Goal: Task Accomplishment & Management: Complete application form

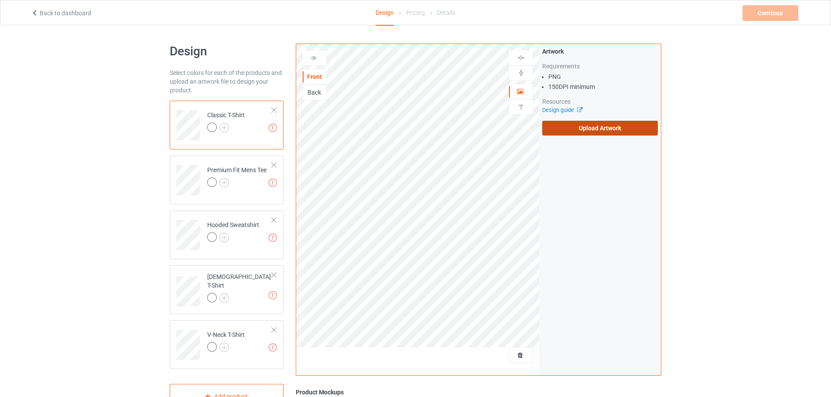
click at [580, 127] on label "Upload Artwork" at bounding box center [600, 128] width 116 height 15
click at [0, 0] on input "Upload Artwork" at bounding box center [0, 0] width 0 height 0
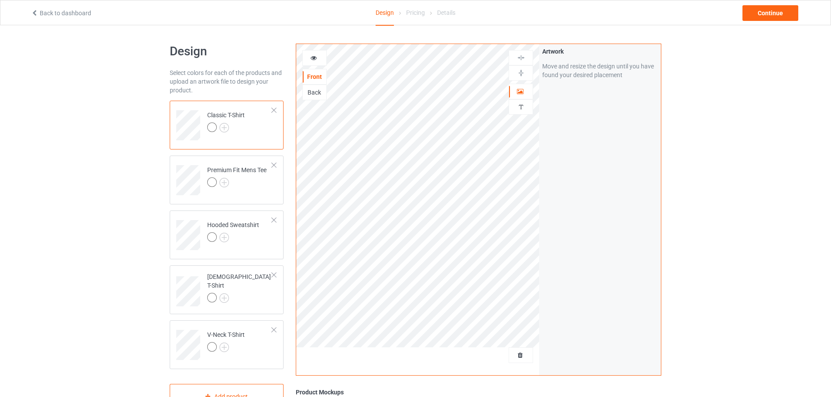
click at [230, 124] on div at bounding box center [226, 129] width 38 height 12
click at [224, 127] on img at bounding box center [224, 128] width 10 height 10
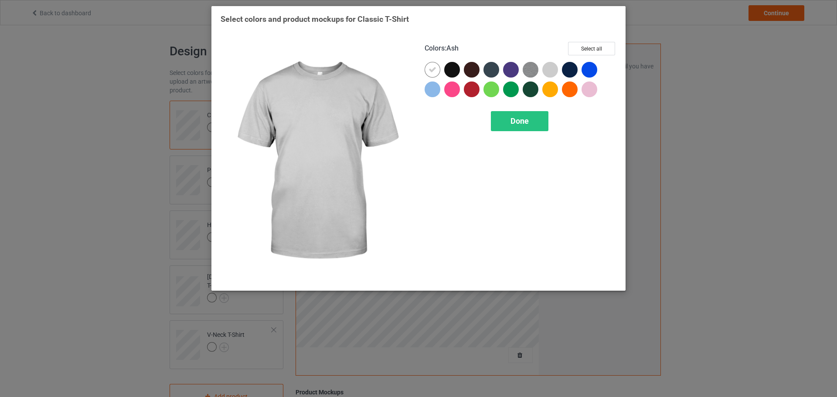
click at [550, 68] on div at bounding box center [550, 70] width 16 height 16
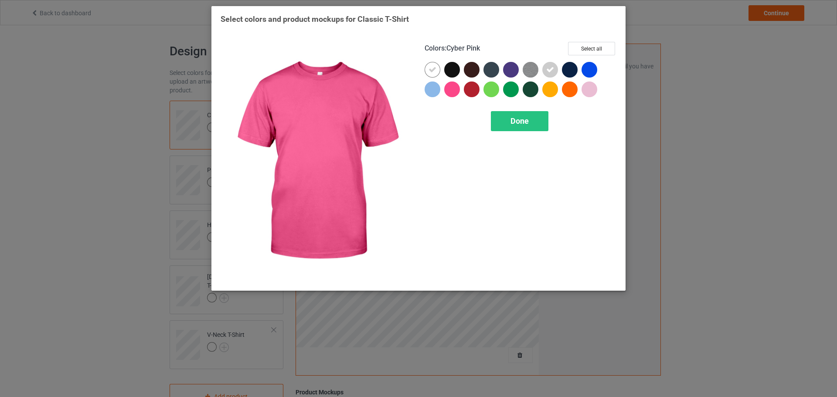
click at [437, 93] on div at bounding box center [433, 90] width 16 height 16
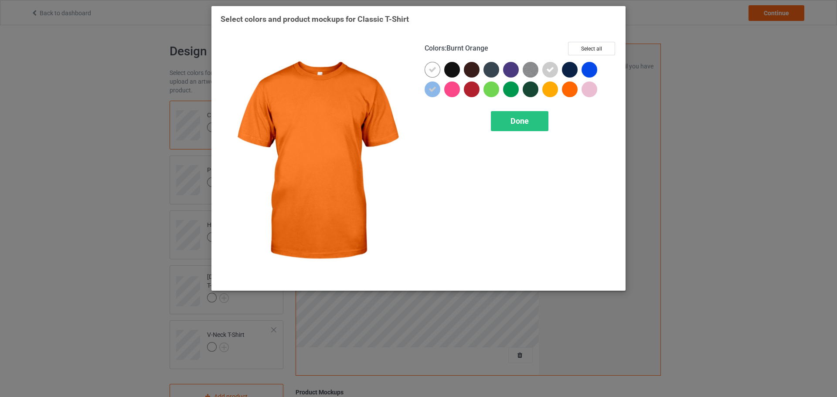
click at [583, 91] on div at bounding box center [590, 90] width 16 height 16
click at [509, 123] on div "Done" at bounding box center [520, 121] width 58 height 20
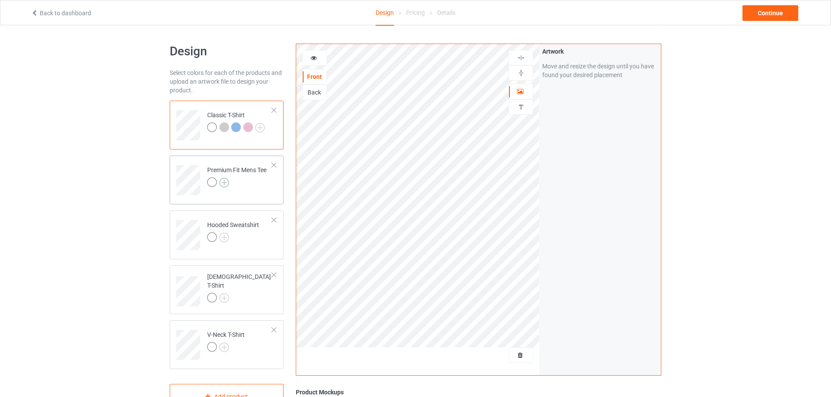
click at [223, 184] on img at bounding box center [224, 183] width 10 height 10
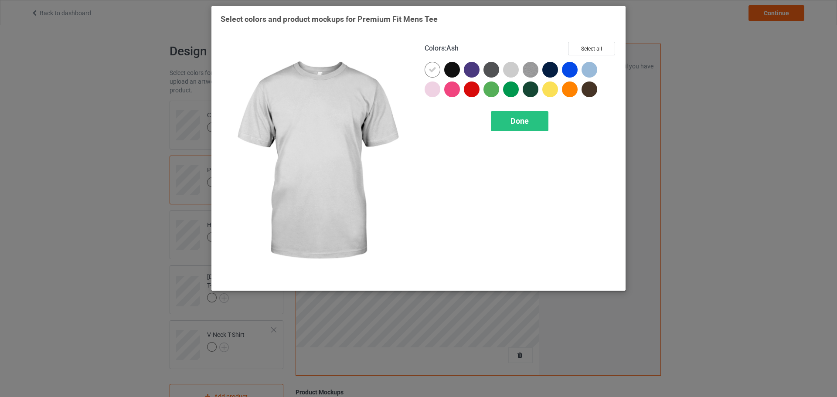
click at [508, 68] on div at bounding box center [511, 70] width 16 height 16
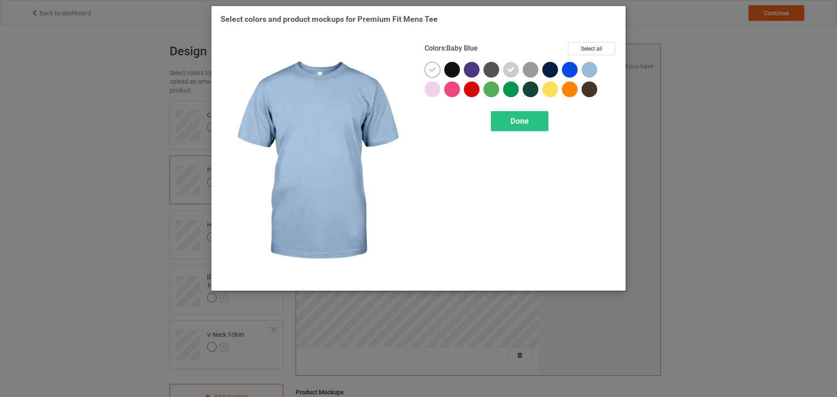
click at [590, 68] on div at bounding box center [590, 70] width 16 height 16
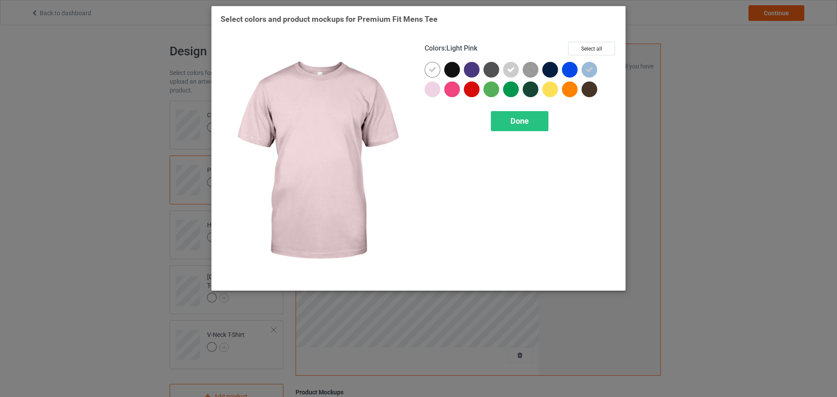
click at [438, 91] on div at bounding box center [433, 90] width 16 height 16
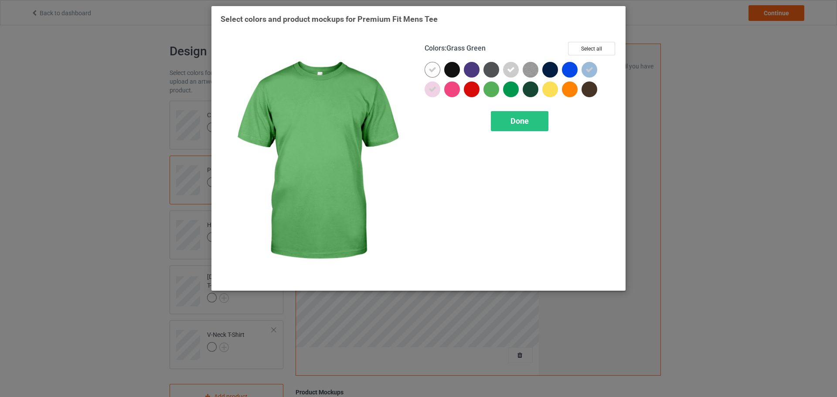
click at [563, 121] on div "Done" at bounding box center [521, 121] width 192 height 20
click at [532, 119] on div "Done" at bounding box center [520, 121] width 58 height 20
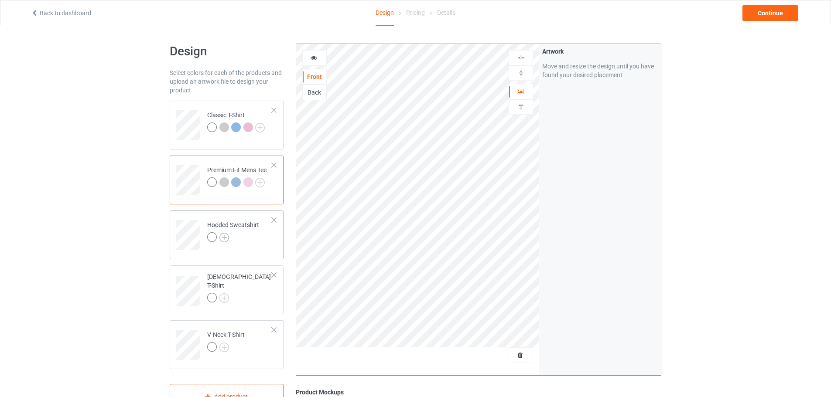
click at [222, 235] on img at bounding box center [224, 238] width 10 height 10
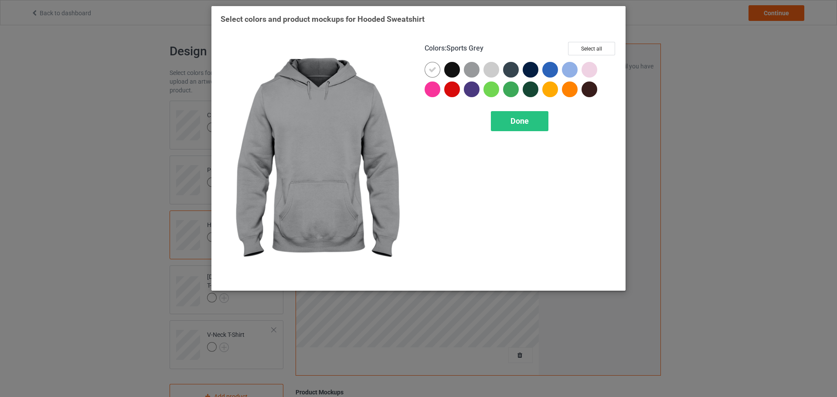
click at [480, 72] on div at bounding box center [474, 72] width 20 height 20
click at [495, 70] on div at bounding box center [492, 70] width 16 height 16
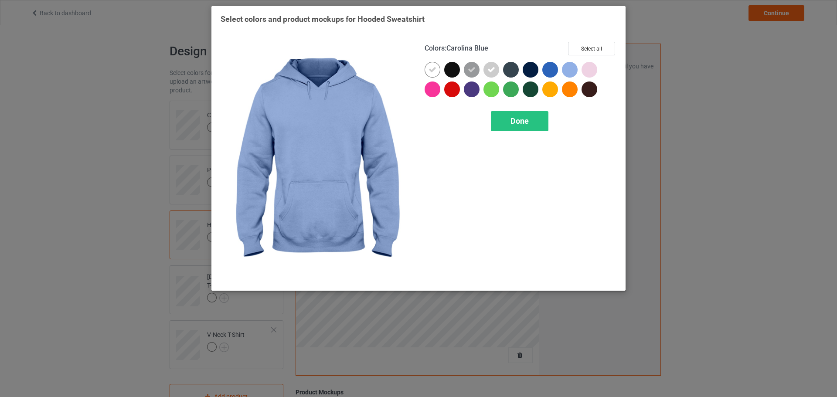
click at [569, 68] on div at bounding box center [570, 70] width 16 height 16
click at [594, 67] on div at bounding box center [590, 70] width 16 height 16
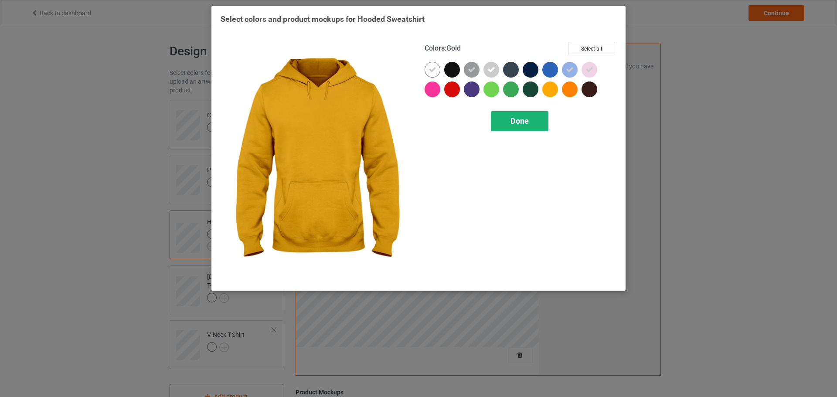
click at [537, 119] on div "Done" at bounding box center [520, 121] width 58 height 20
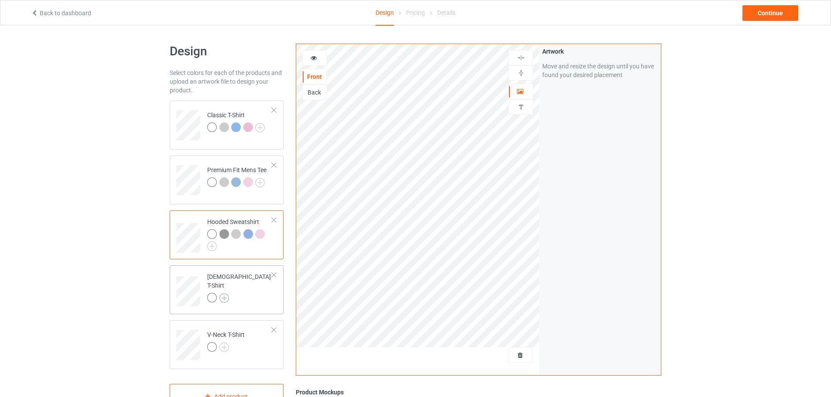
click at [226, 293] on img at bounding box center [224, 298] width 10 height 10
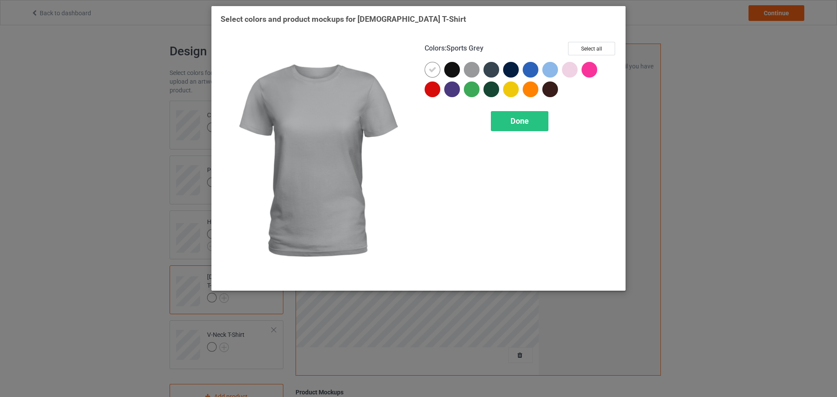
click at [471, 64] on div at bounding box center [472, 70] width 16 height 16
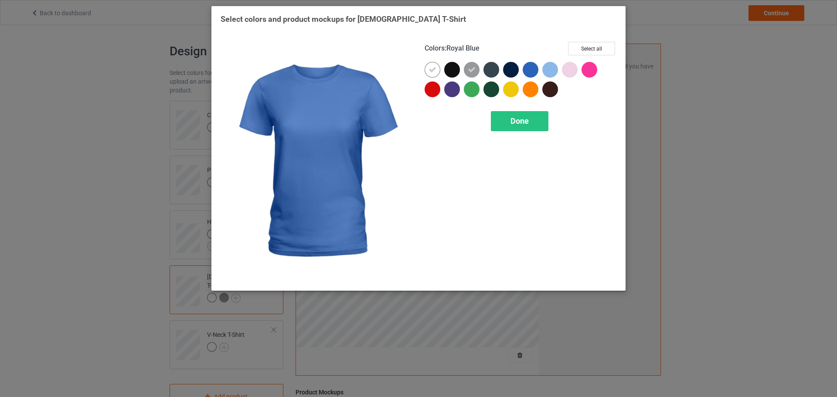
click at [546, 71] on div at bounding box center [550, 70] width 16 height 16
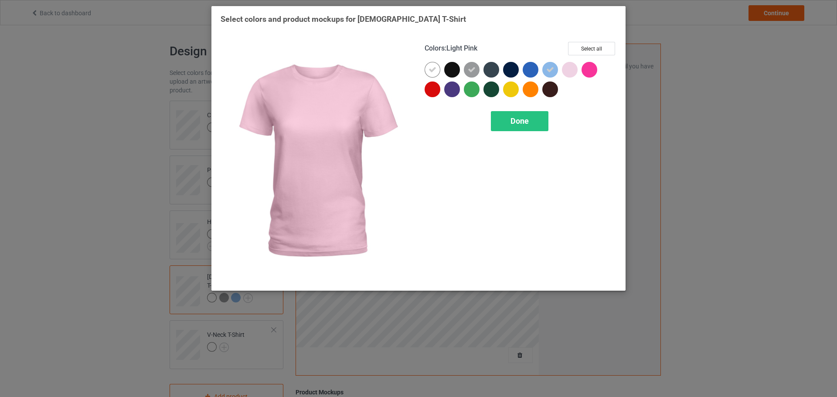
click at [570, 71] on div at bounding box center [570, 70] width 16 height 16
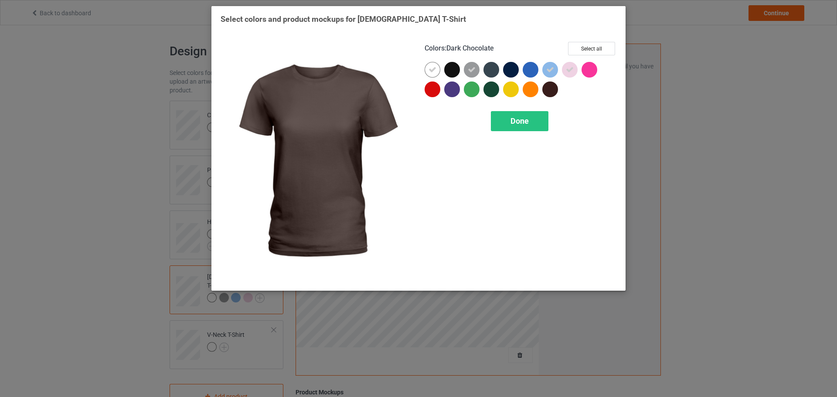
click at [530, 115] on div "Done" at bounding box center [520, 121] width 58 height 20
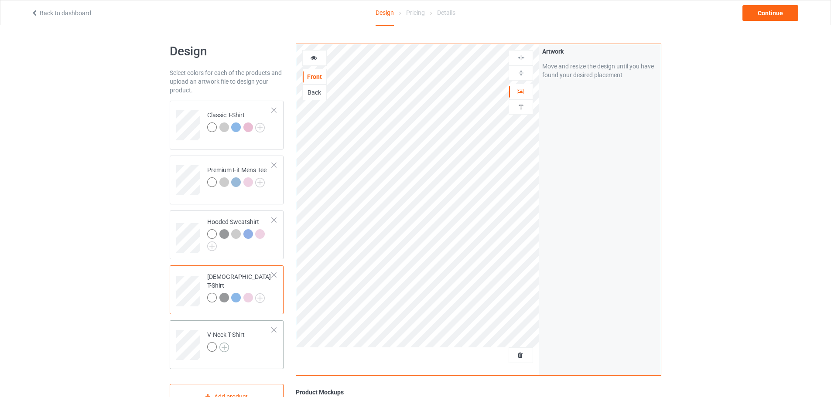
click at [225, 348] on img at bounding box center [224, 348] width 10 height 10
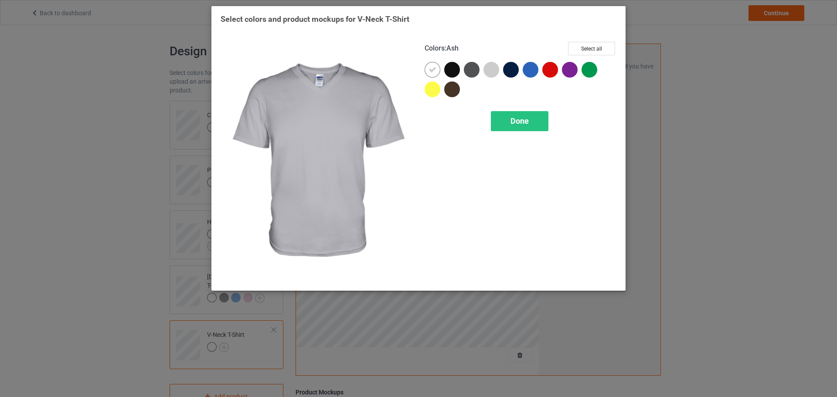
click at [491, 66] on div at bounding box center [492, 70] width 16 height 16
click at [512, 123] on div "Done" at bounding box center [520, 121] width 58 height 20
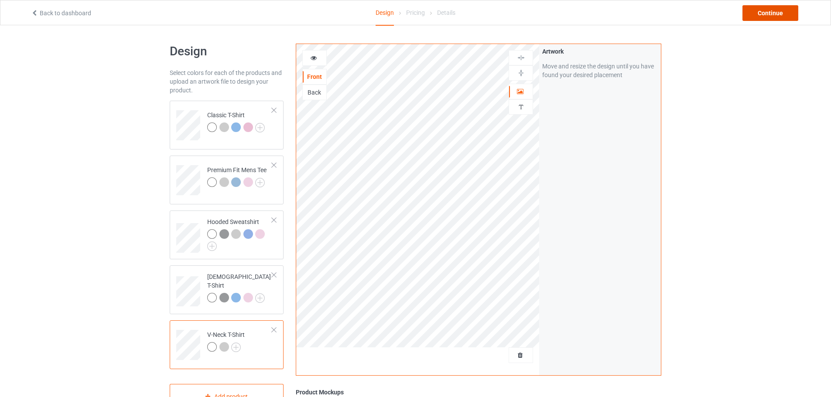
click at [757, 13] on div "Continue" at bounding box center [770, 13] width 56 height 16
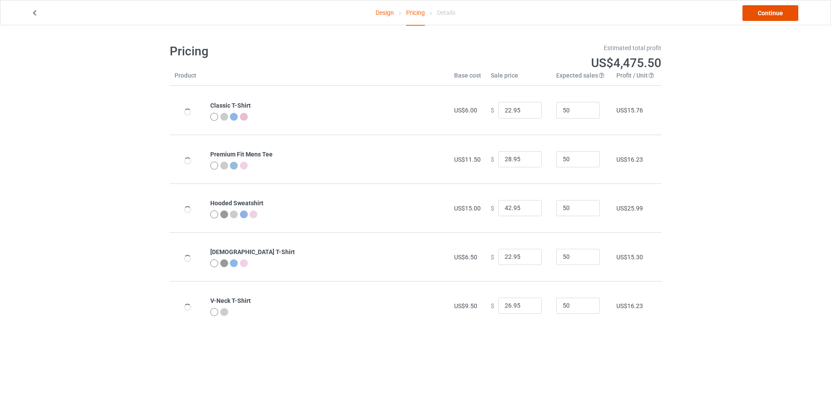
click at [775, 17] on link "Continue" at bounding box center [770, 13] width 56 height 16
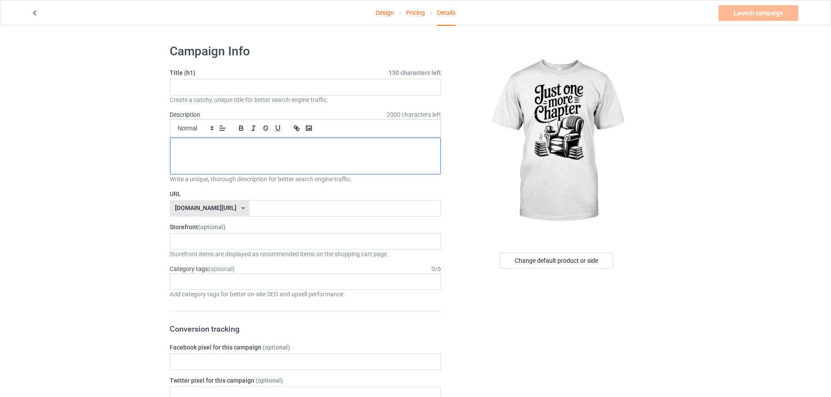
click at [329, 167] on div at bounding box center [305, 156] width 270 height 37
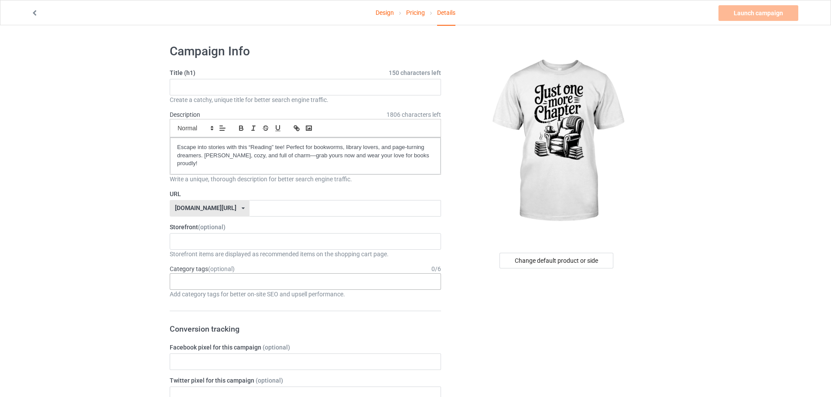
click at [239, 289] on div "Age > [DEMOGRAPHIC_DATA] > 1 Age > [DEMOGRAPHIC_DATA] Months > 1 Month Age > [D…" at bounding box center [305, 281] width 271 height 17
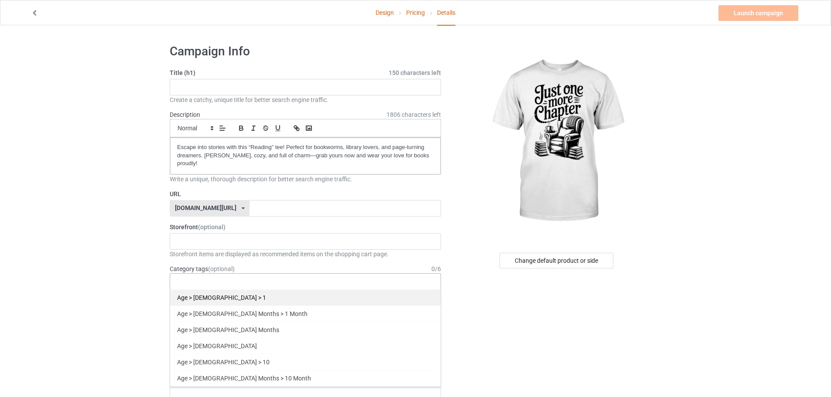
paste input "books"
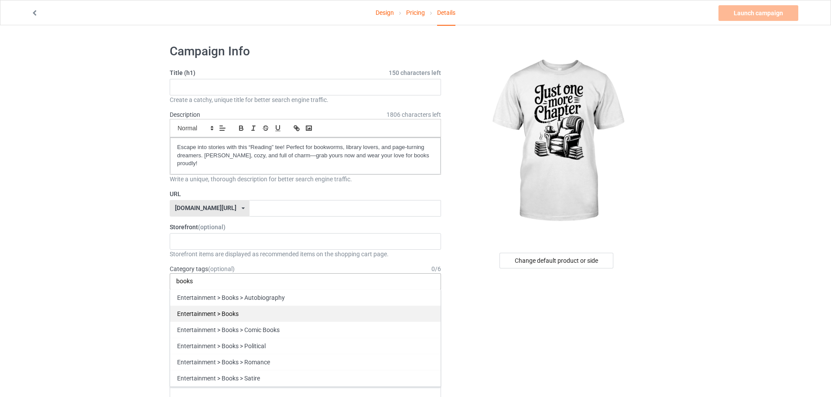
type input "books"
click at [220, 312] on div "Entertainment > Books" at bounding box center [305, 314] width 270 height 16
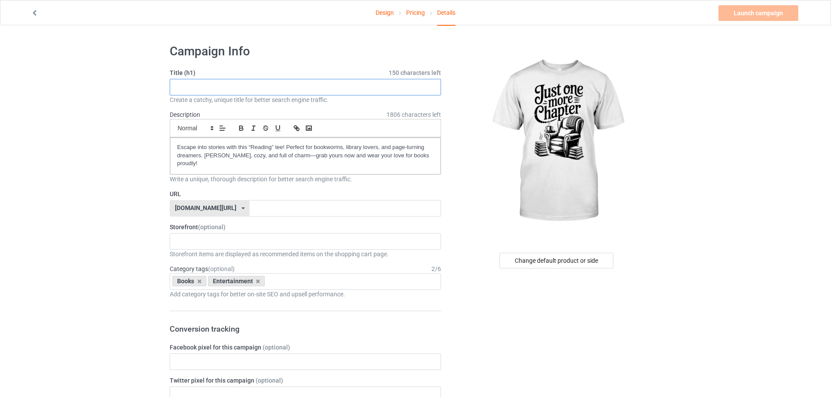
click at [274, 87] on input "text" at bounding box center [305, 87] width 271 height 17
paste input "Just One More Chapter Funny Reading T-Shirt"
click at [273, 86] on input "Just One More Chapter Funny Reading T-Shirt" at bounding box center [305, 87] width 271 height 17
type input "Just One More Chapter Funny Reading T-Shirt"
click at [237, 235] on div "KIOTA Gaming Finish Line Fitness Mi-Tees 6767c36548d7ee002e084532 651a982803c4d…" at bounding box center [305, 241] width 271 height 17
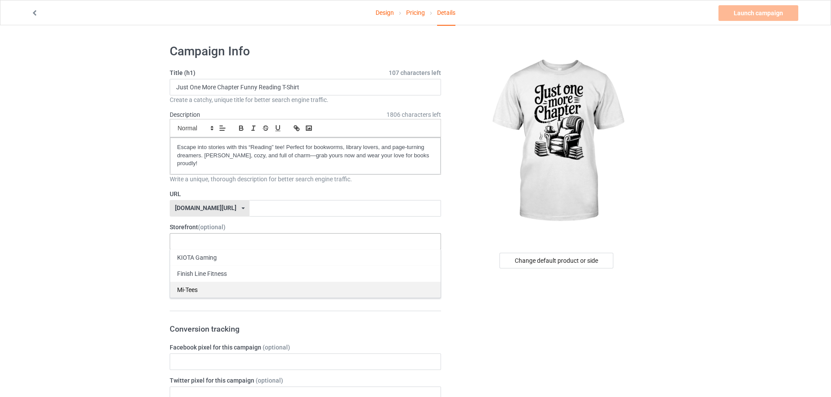
click at [207, 283] on div "Mi-Tees" at bounding box center [305, 290] width 270 height 16
drag, startPoint x: 227, startPoint y: 213, endPoint x: 238, endPoint y: 211, distance: 11.0
click at [249, 213] on input "text" at bounding box center [344, 208] width 191 height 17
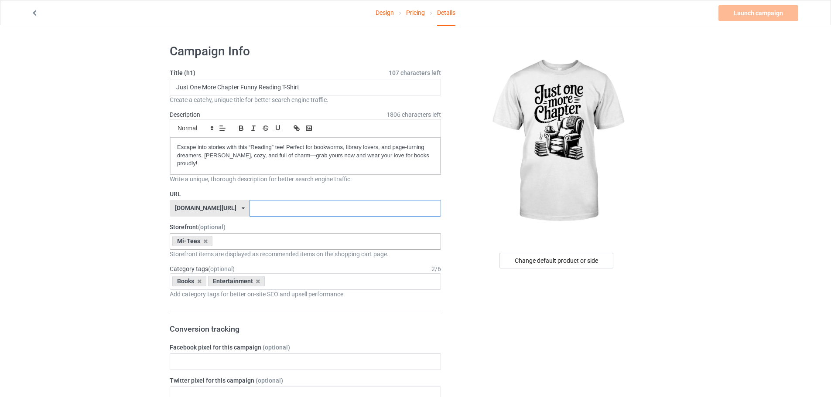
paste input "Just One More Chapter Funny Reading T-Shirt"
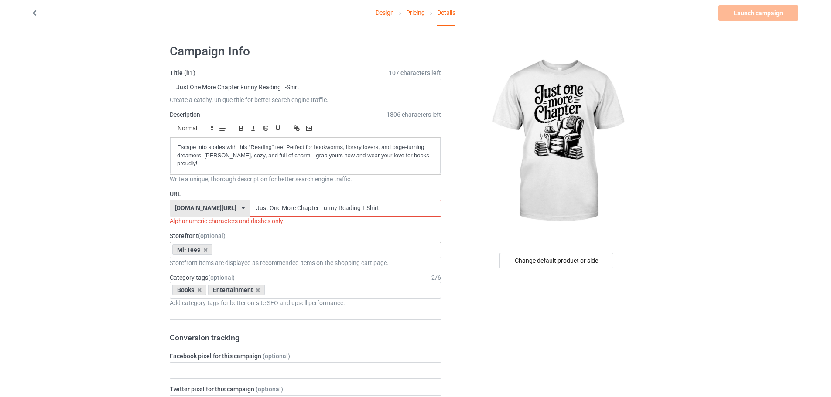
drag, startPoint x: 244, startPoint y: 208, endPoint x: 242, endPoint y: 219, distance: 10.6
click at [242, 219] on div "URL [DOMAIN_NAME][URL] [DOMAIN_NAME][URL] 587d0d41cee36fd012c64a69 Just One Mor…" at bounding box center [305, 208] width 271 height 36
drag, startPoint x: 258, startPoint y: 209, endPoint x: 254, endPoint y: 219, distance: 10.2
click at [254, 219] on div "URL [DOMAIN_NAME][URL] [DOMAIN_NAME][URL] 587d0d41cee36fd012c64a69 Just-One Mor…" at bounding box center [305, 208] width 271 height 36
click at [270, 211] on input "Just-One-More Chapter Funny Reading T-Shirt" at bounding box center [344, 208] width 191 height 17
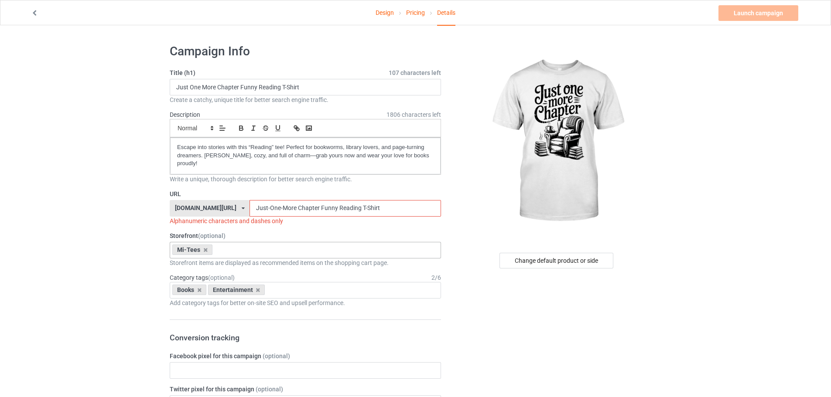
click at [270, 208] on input "Just-One-More Chapter Funny Reading T-Shirt" at bounding box center [344, 208] width 191 height 17
drag, startPoint x: 271, startPoint y: 212, endPoint x: 273, endPoint y: 220, distance: 9.0
click at [273, 220] on div "URL [DOMAIN_NAME][URL] [DOMAIN_NAME][URL] 587d0d41cee36fd012c64a69 Just-One-Mor…" at bounding box center [305, 208] width 271 height 36
drag, startPoint x: 295, startPoint y: 206, endPoint x: 297, endPoint y: 212, distance: 5.9
click at [297, 212] on input "Just-One-More-Chapter Funny Reading T-Shirt" at bounding box center [344, 208] width 191 height 17
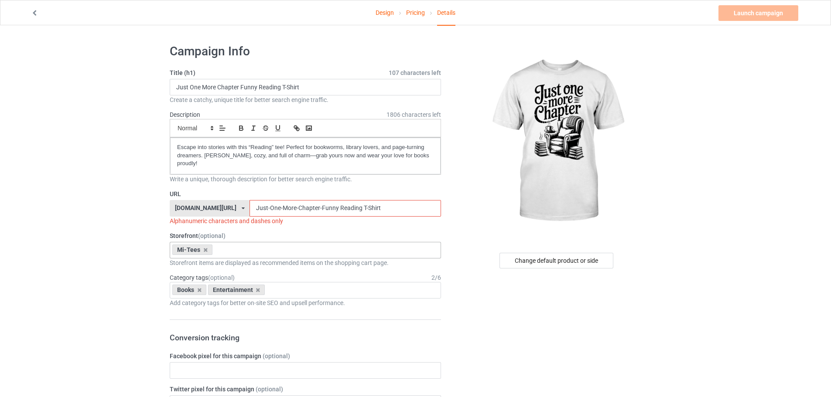
drag, startPoint x: 314, startPoint y: 208, endPoint x: 311, endPoint y: 221, distance: 13.3
click at [311, 221] on div "URL [DOMAIN_NAME][URL] [DOMAIN_NAME][URL] 587d0d41cee36fd012c64a69 Just-One-Mor…" at bounding box center [305, 208] width 271 height 36
drag, startPoint x: 334, startPoint y: 208, endPoint x: 335, endPoint y: 217, distance: 8.8
click at [335, 217] on div "URL [DOMAIN_NAME][URL] [DOMAIN_NAME][URL] 587d0d41cee36fd012c64a69 Just-One-Mor…" at bounding box center [305, 208] width 271 height 36
click at [335, 209] on input "Just-One-More-Chapter-Funny-Reading T-Shirt" at bounding box center [344, 208] width 191 height 17
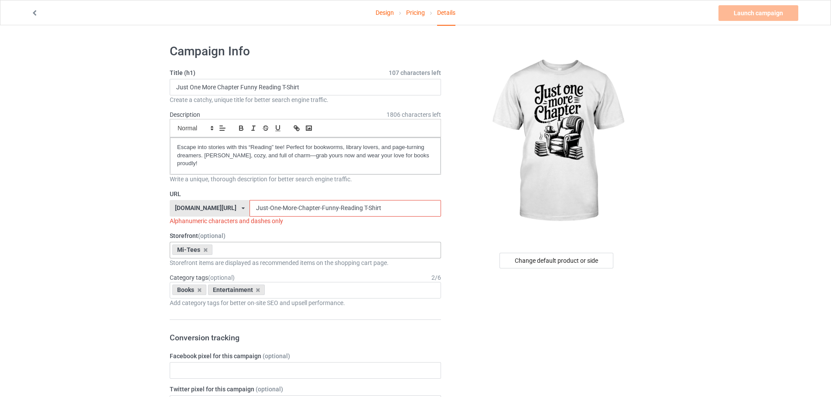
drag, startPoint x: 335, startPoint y: 208, endPoint x: 336, endPoint y: 219, distance: 10.5
click at [336, 219] on div "URL [DOMAIN_NAME][URL] [DOMAIN_NAME][URL] 587d0d41cee36fd012c64a69 Just-One-Mor…" at bounding box center [305, 208] width 271 height 36
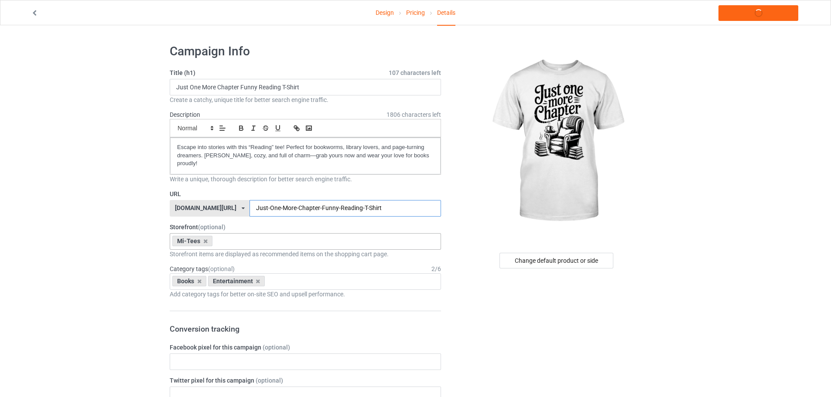
type input "Just-One-More-Chapter-Funny-Reading-T-Shirt"
drag, startPoint x: 372, startPoint y: 206, endPoint x: 189, endPoint y: 201, distance: 183.2
click at [189, 201] on div "[DOMAIN_NAME][URL] [DOMAIN_NAME][URL] 587d0d41cee36fd012c64a69 Just-One-More-Ch…" at bounding box center [305, 208] width 271 height 17
click at [764, 15] on link "Launch campaign" at bounding box center [758, 13] width 80 height 16
